Goal: Transaction & Acquisition: Purchase product/service

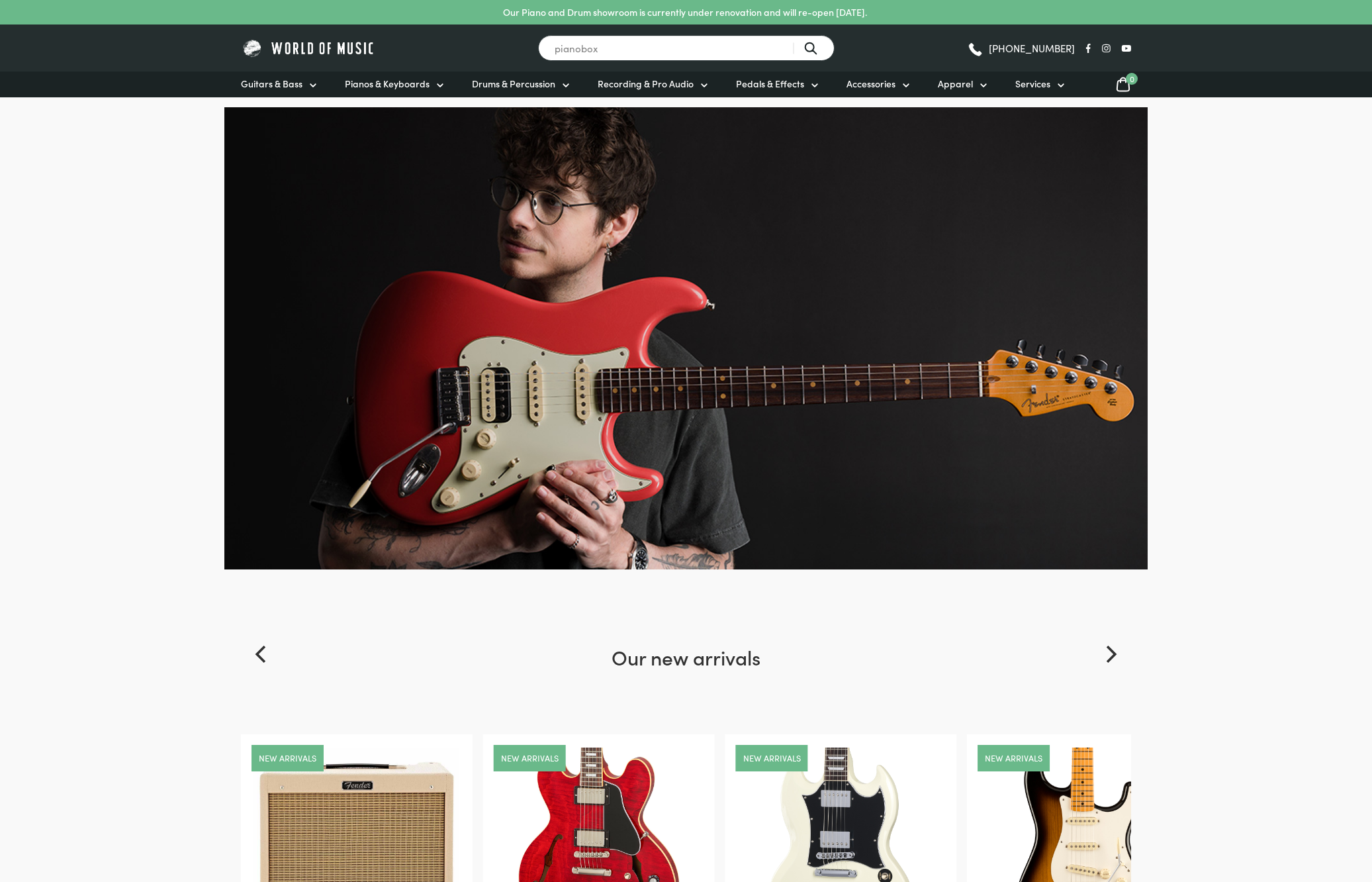
type input "pianobox"
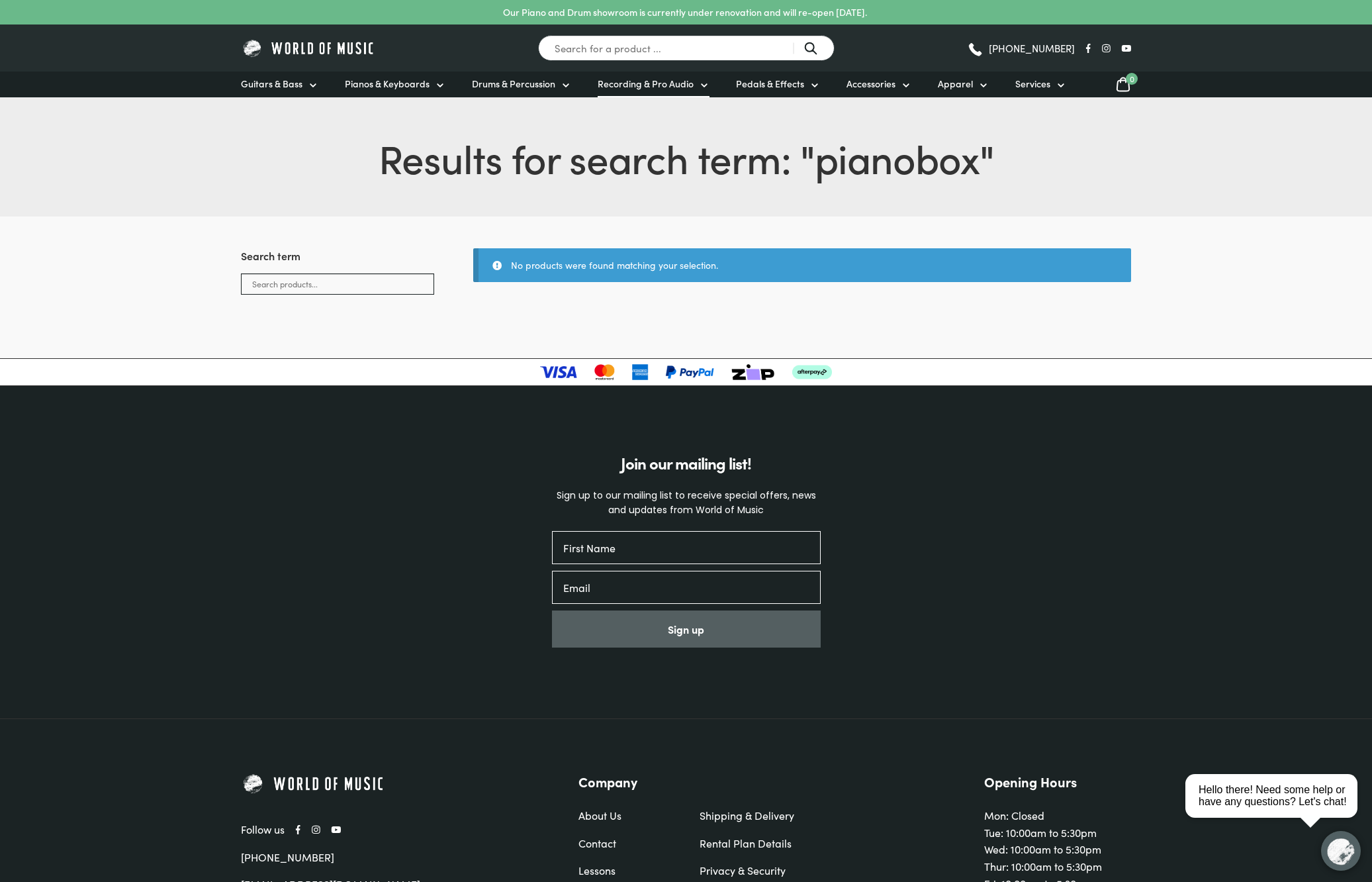
click at [662, 85] on span "Recording & Pro Audio" at bounding box center [646, 83] width 96 height 14
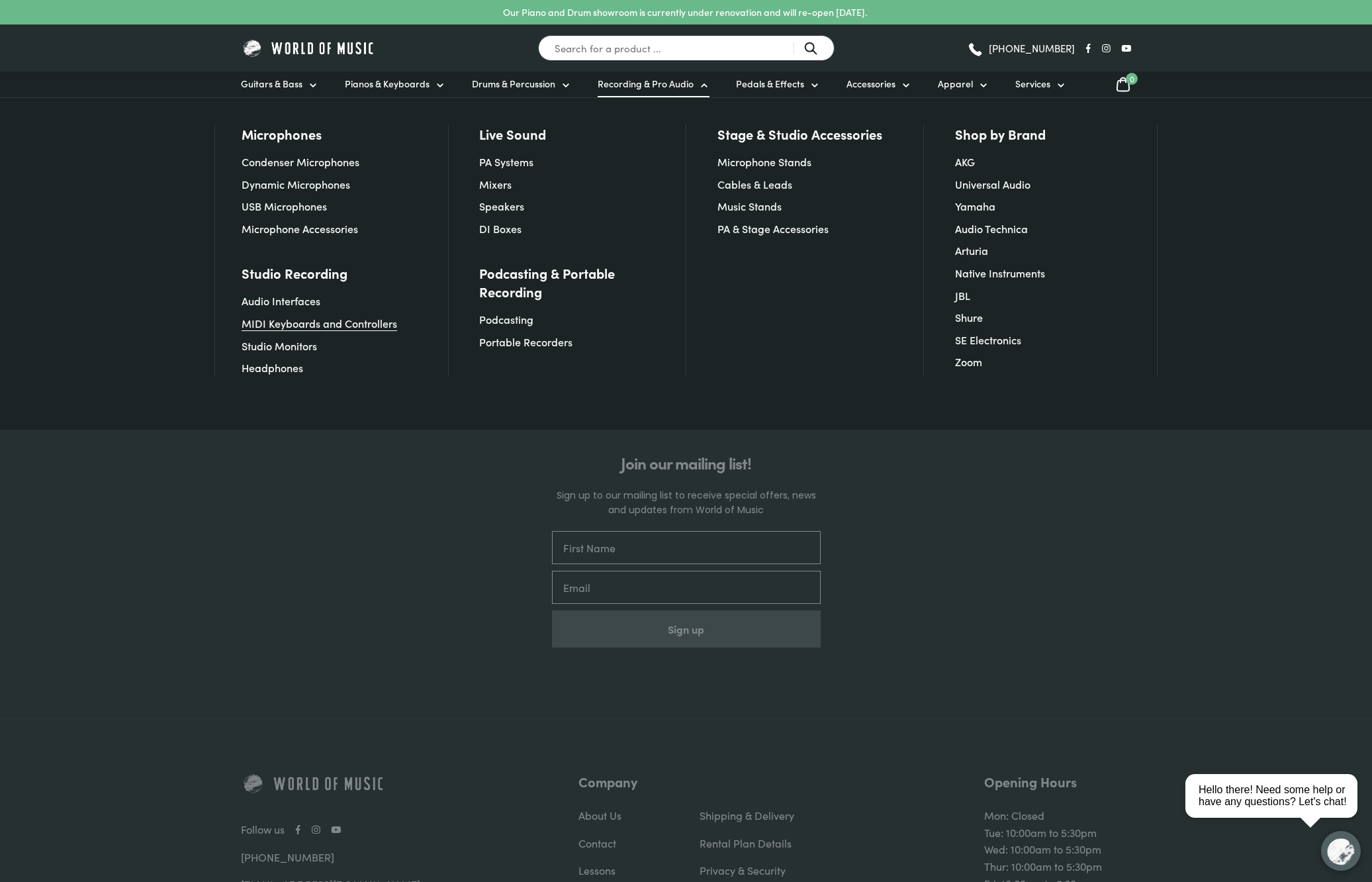
click at [327, 325] on link "MIDI Keyboards and Controllers" at bounding box center [319, 323] width 155 height 15
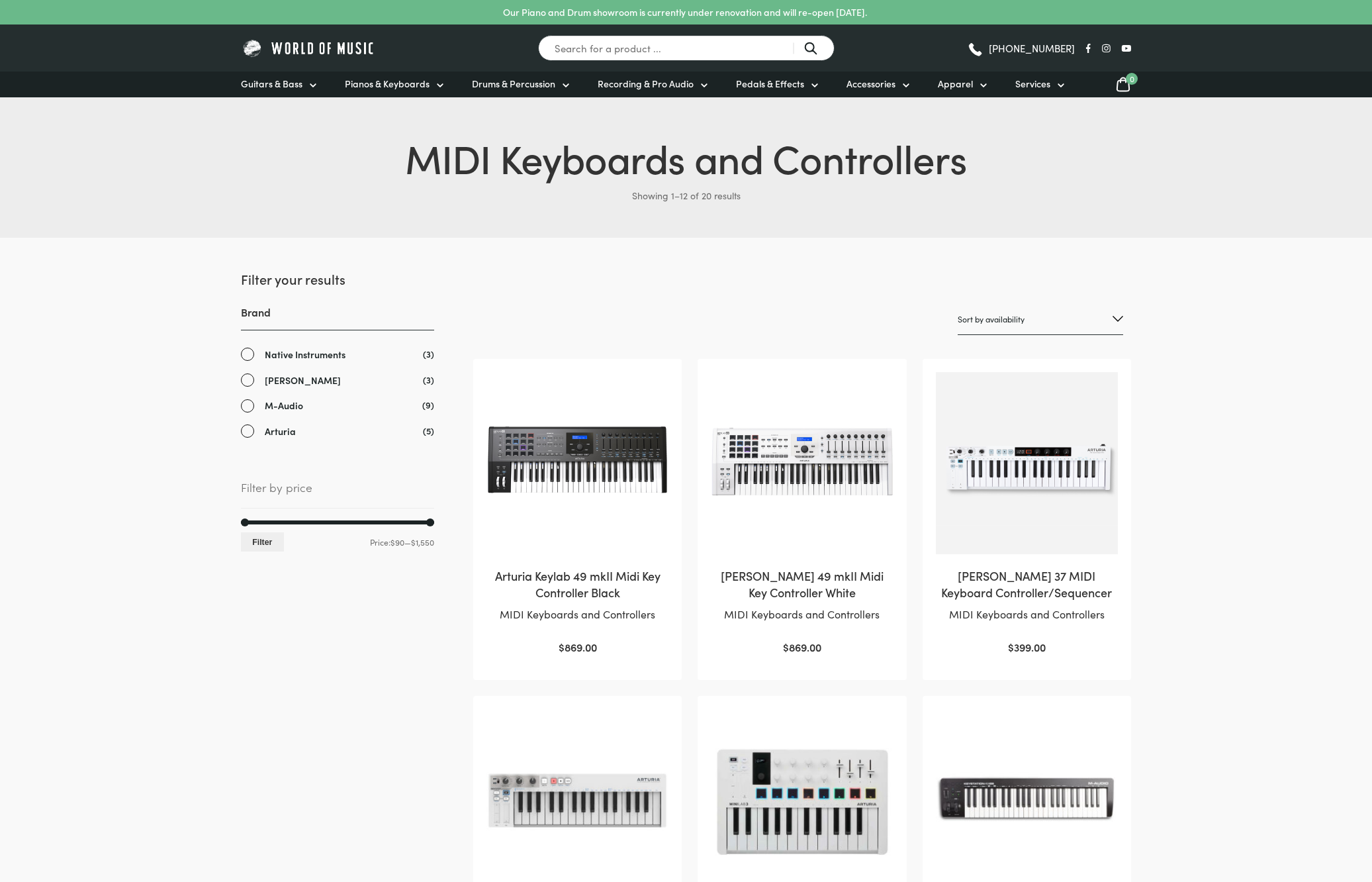
click at [644, 88] on span "Recording & Pro Audio" at bounding box center [646, 83] width 96 height 14
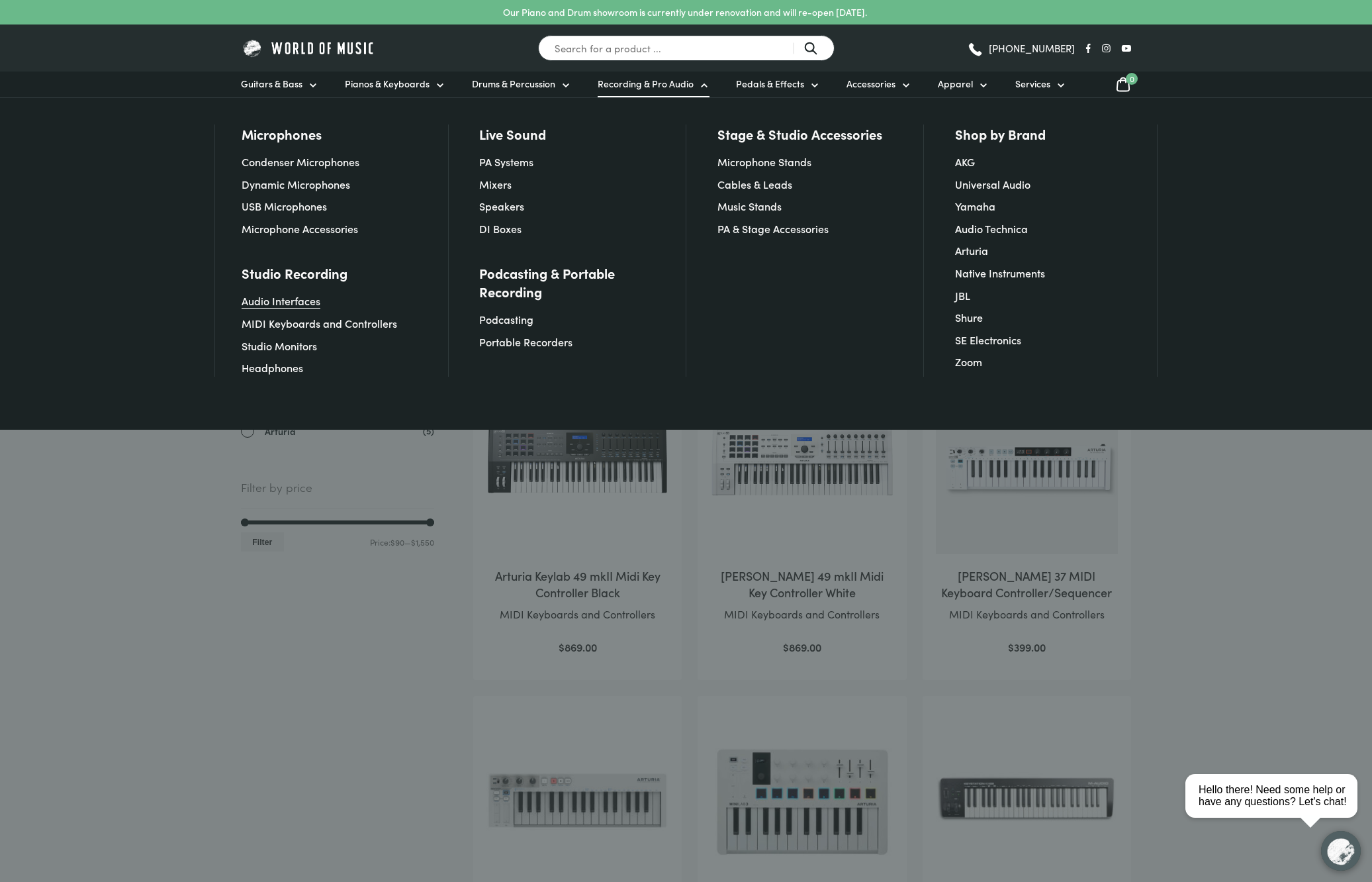
click at [287, 306] on link "Audio Interfaces" at bounding box center [281, 301] width 79 height 15
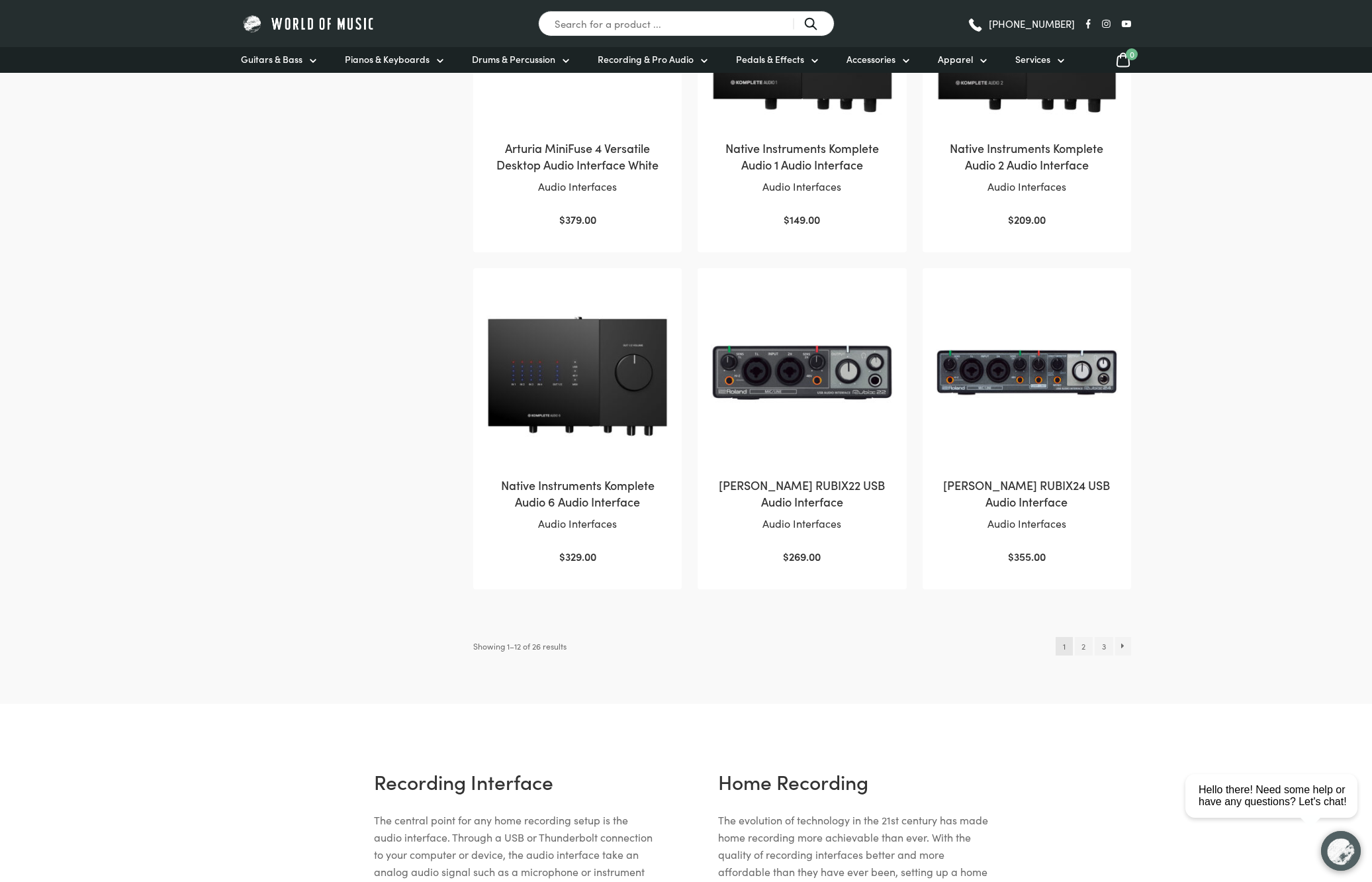
scroll to position [1103, 0]
click at [1082, 644] on link "2" at bounding box center [1084, 645] width 18 height 18
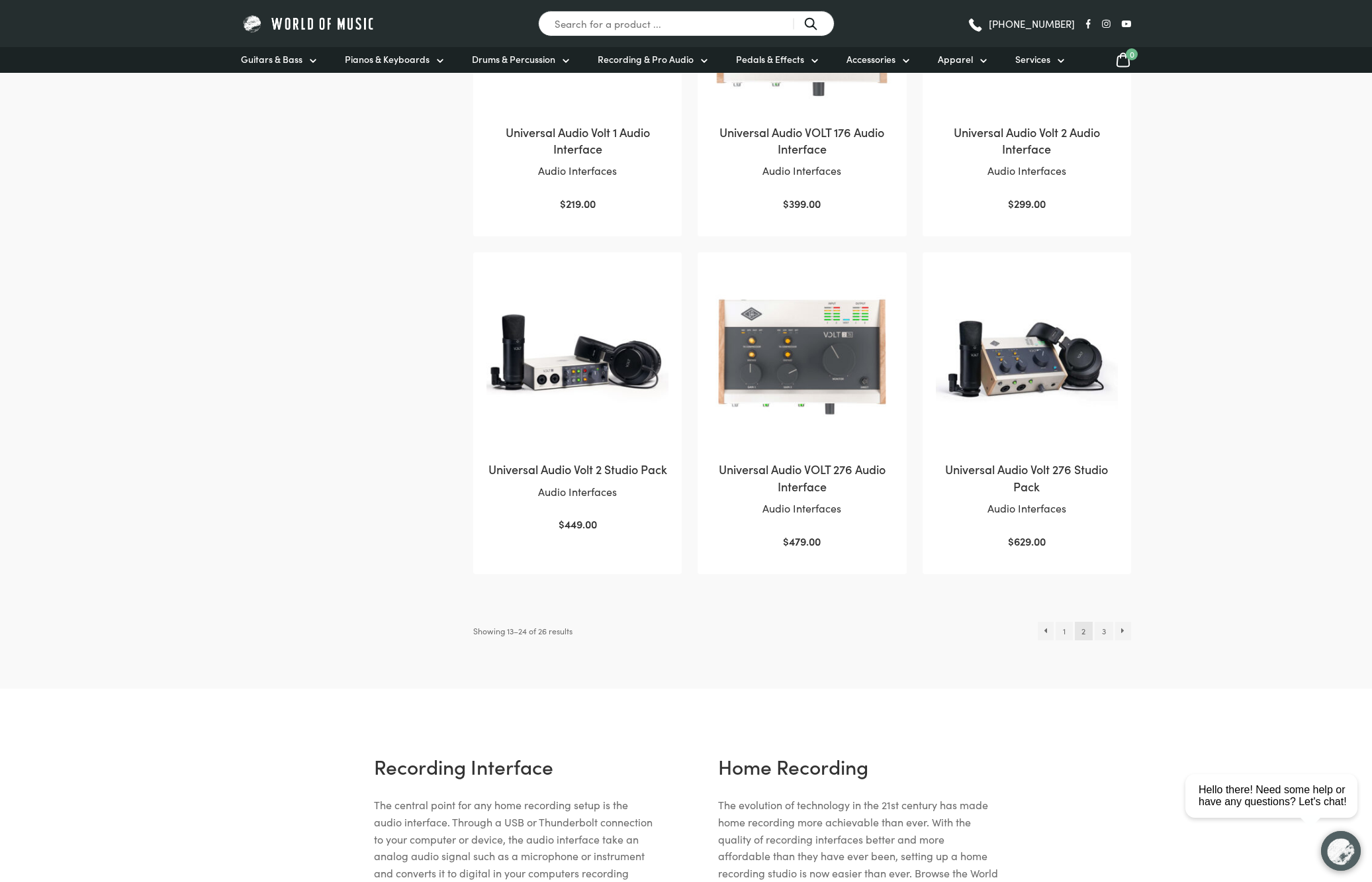
scroll to position [1156, 0]
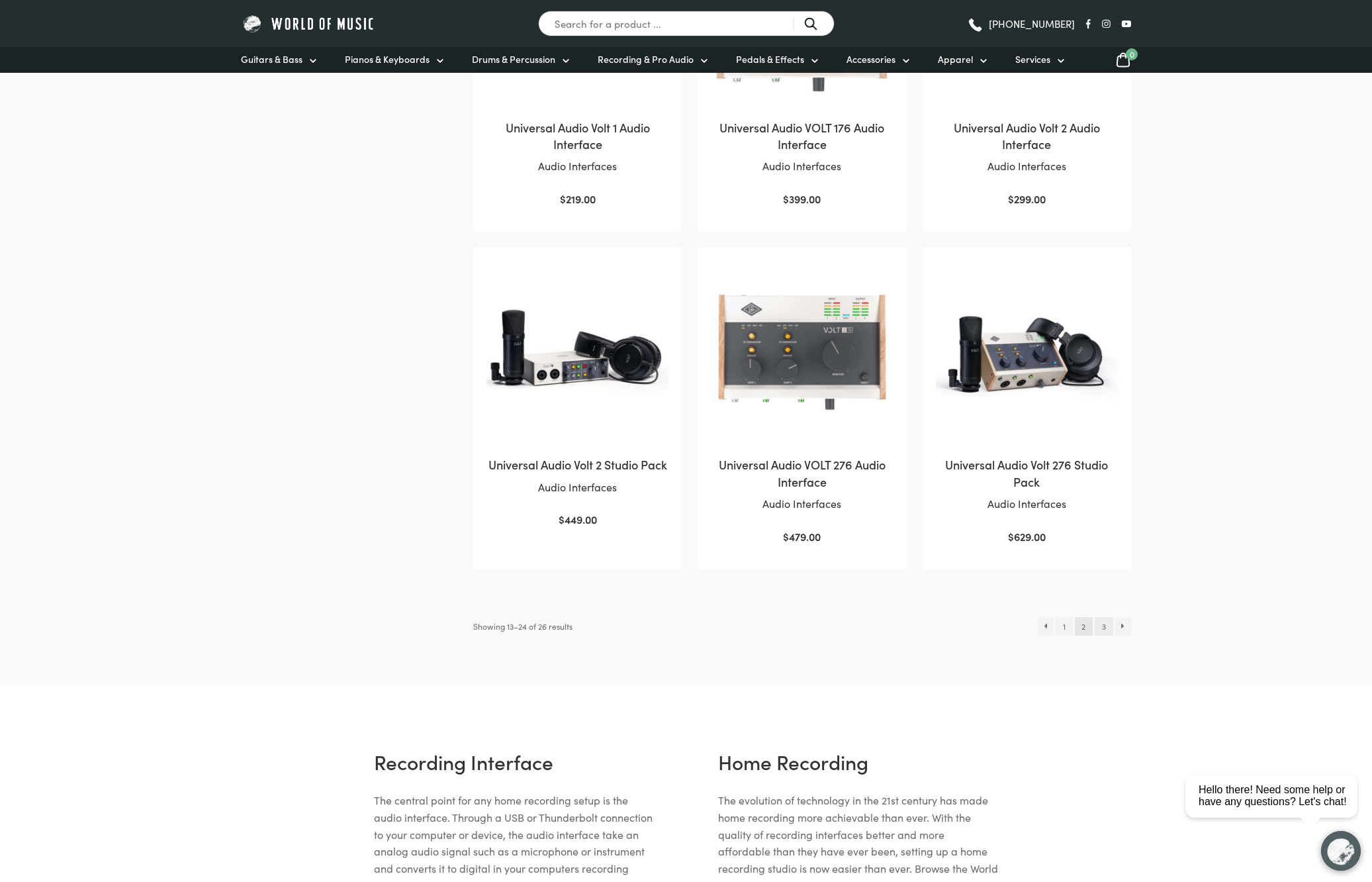
click at [1104, 624] on link "3" at bounding box center [1104, 626] width 18 height 18
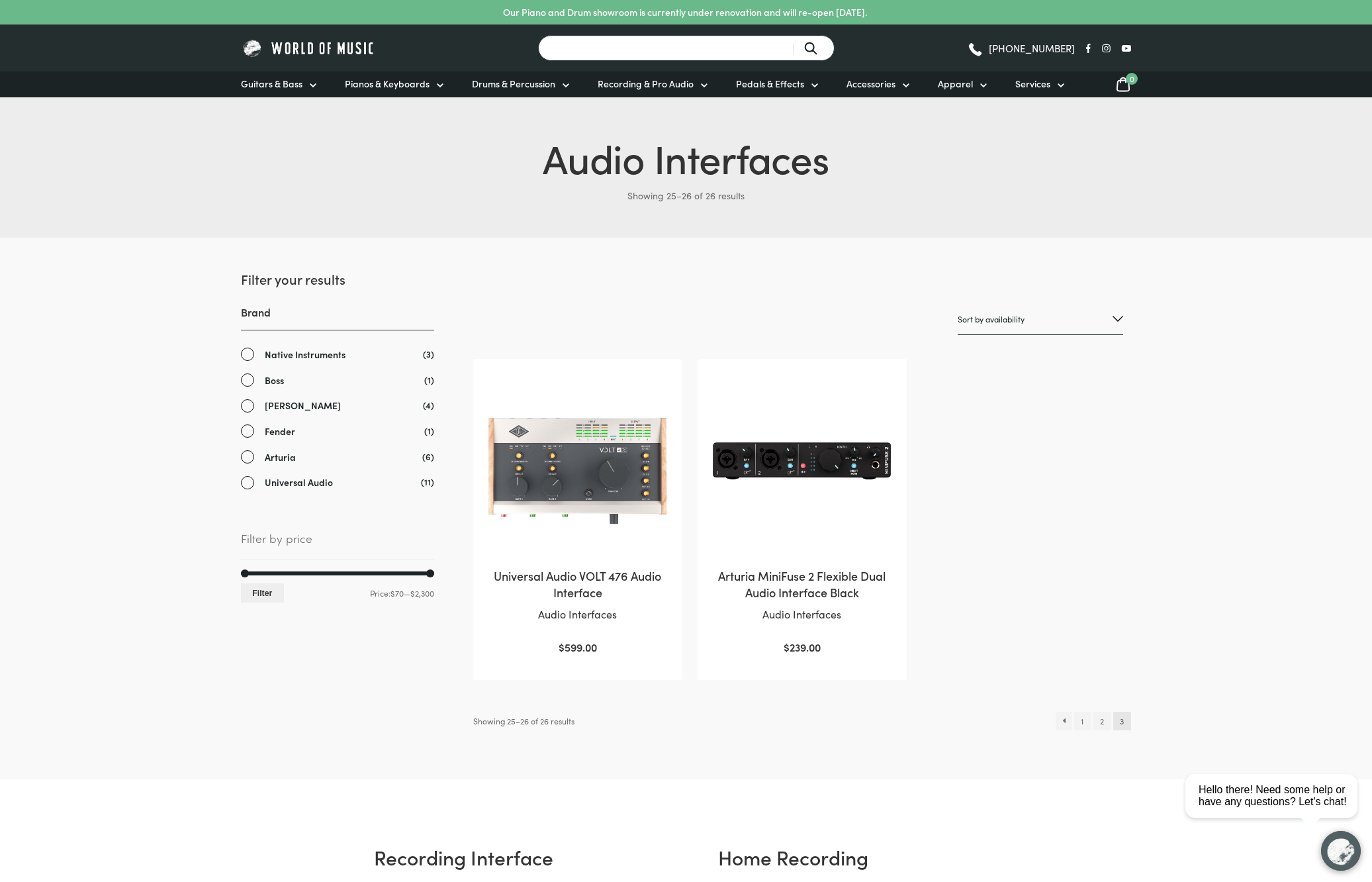
click at [714, 48] on input "Search for a product ..." at bounding box center [686, 47] width 297 height 26
type input "sound module"
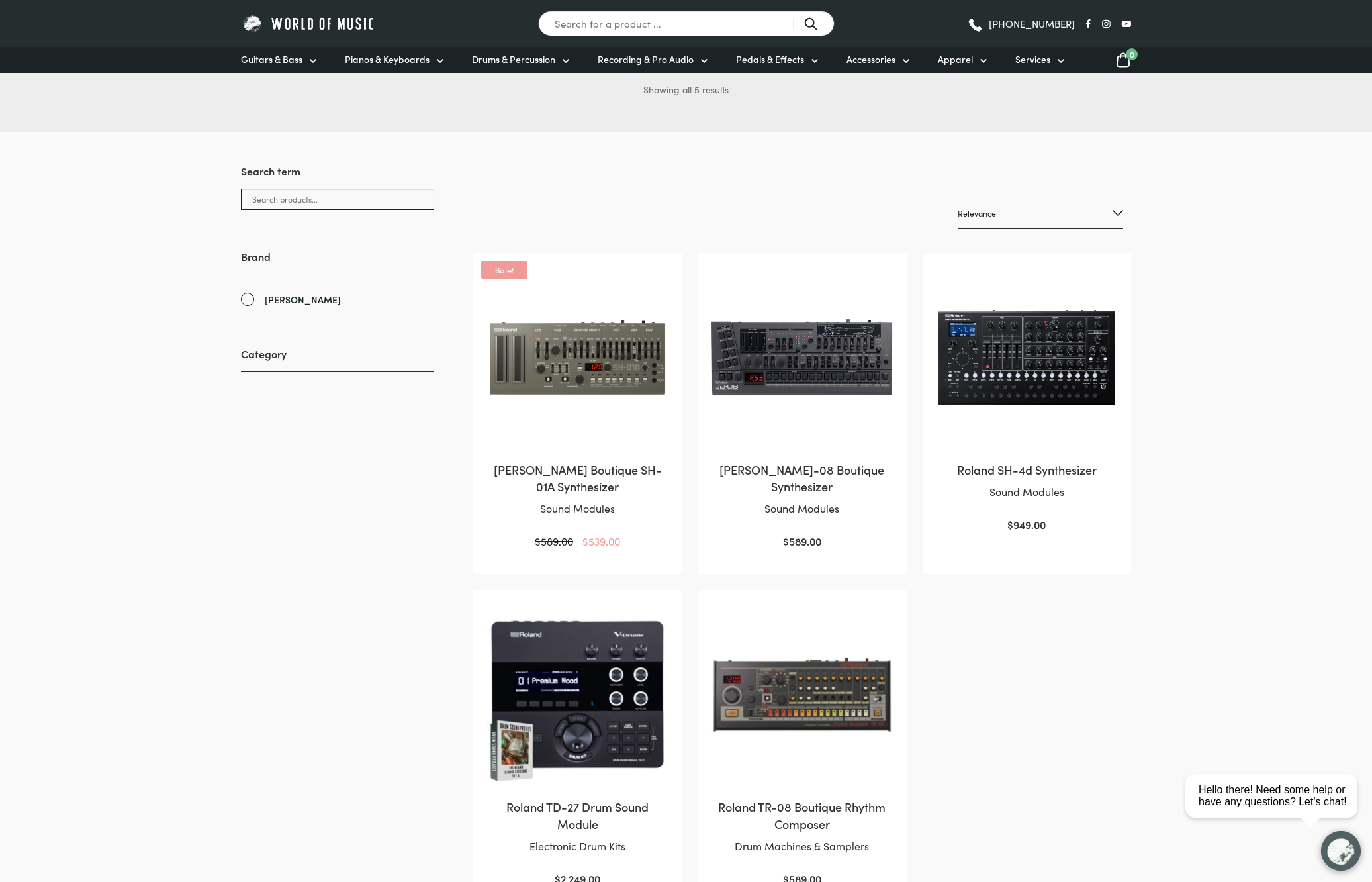
scroll to position [105, 0]
click at [575, 347] on img at bounding box center [578, 358] width 182 height 182
